Goal: Information Seeking & Learning: Check status

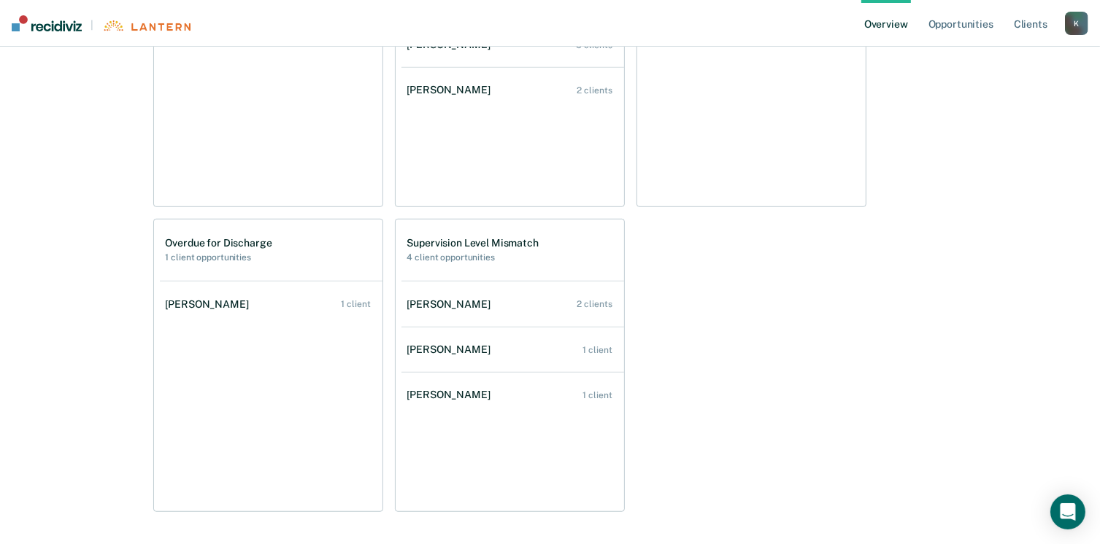
scroll to position [949, 0]
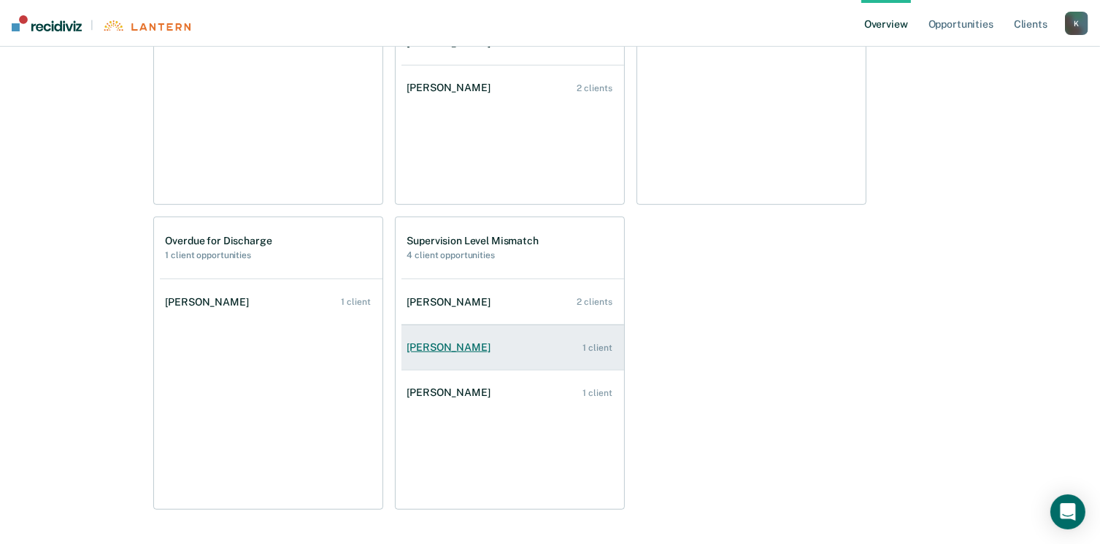
click at [603, 345] on div "1 client" at bounding box center [596, 348] width 29 height 10
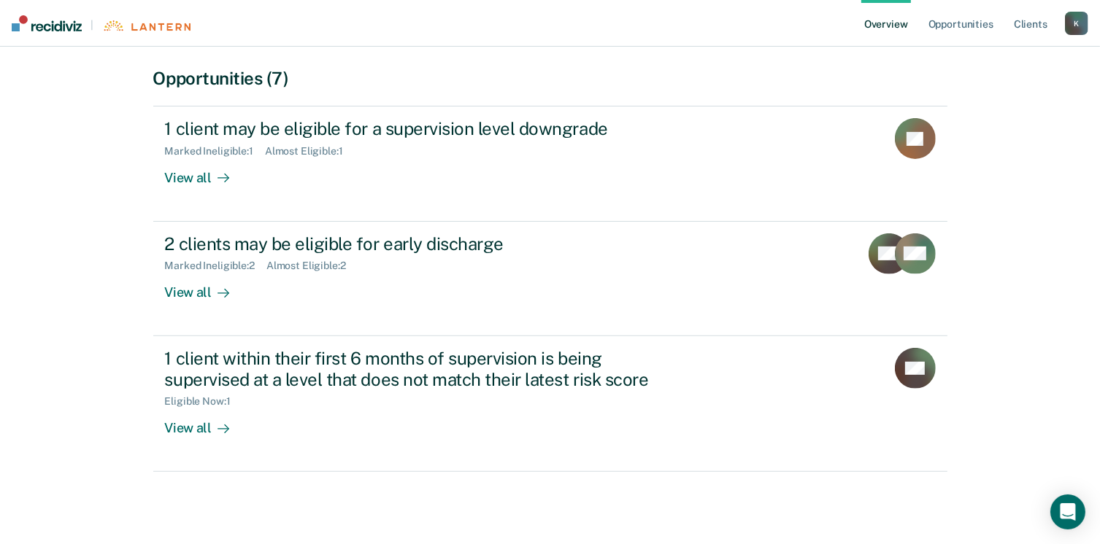
scroll to position [416, 0]
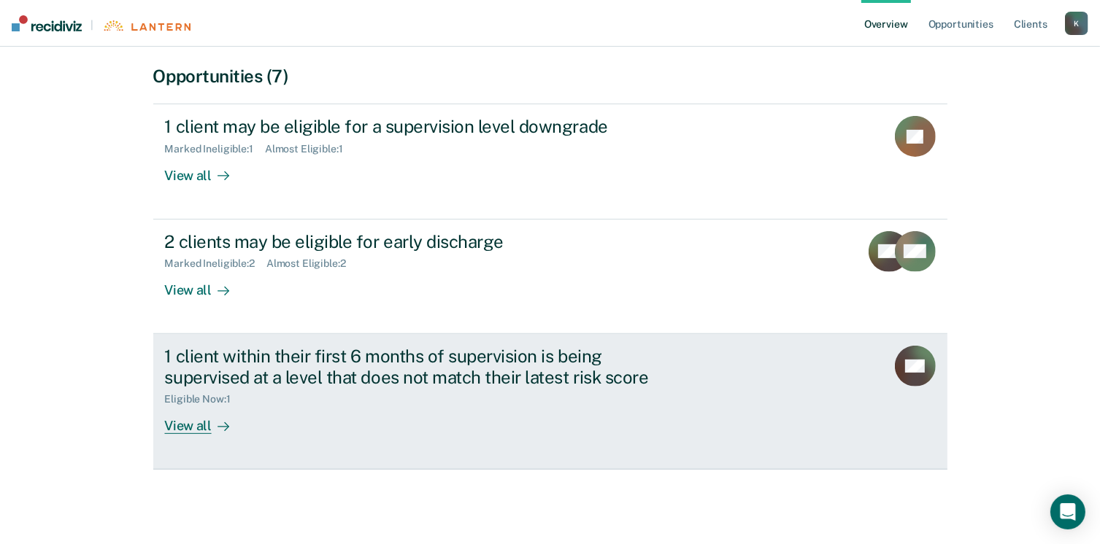
click at [196, 395] on div "Eligible Now : 1" at bounding box center [203, 399] width 77 height 12
